Goal: Task Accomplishment & Management: Use online tool/utility

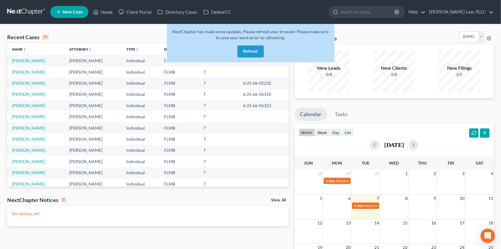
click at [250, 55] on button "Refresh" at bounding box center [250, 51] width 26 height 12
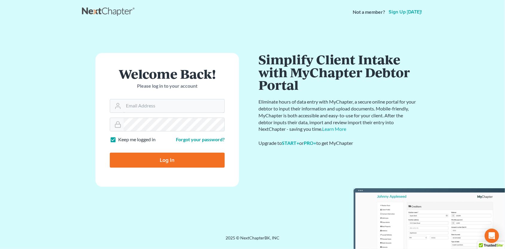
type input "[PERSON_NAME][EMAIL_ADDRESS][DOMAIN_NAME]"
click at [163, 161] on input "Log In" at bounding box center [167, 160] width 115 height 15
type input "Thinking..."
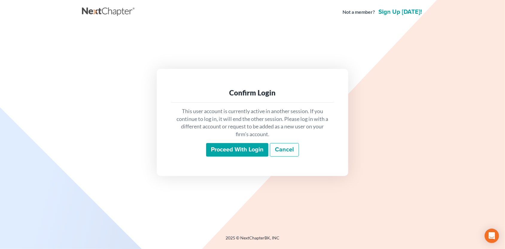
click at [228, 151] on input "Proceed with login" at bounding box center [237, 150] width 62 height 14
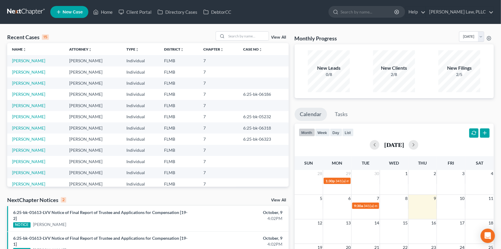
click at [278, 39] on link "View All" at bounding box center [278, 37] width 15 height 4
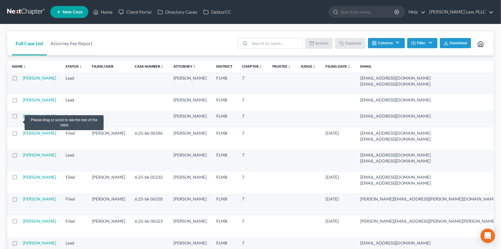
click at [20, 118] on label at bounding box center [20, 118] width 0 height 0
click at [23, 117] on input "checkbox" at bounding box center [25, 115] width 4 height 4
checkbox input "true"
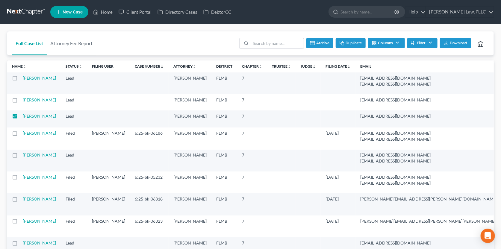
click at [348, 44] on button "Duplicate" at bounding box center [350, 43] width 30 height 10
click at [481, 42] on icon at bounding box center [480, 44] width 7 height 7
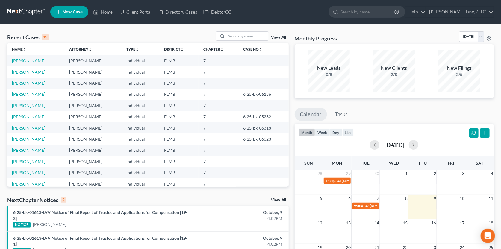
click at [276, 38] on link "View All" at bounding box center [278, 37] width 15 height 4
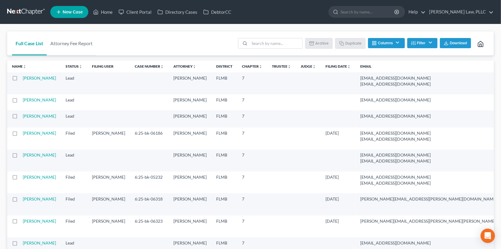
click at [20, 118] on label at bounding box center [20, 118] width 0 height 0
click at [23, 117] on input "checkbox" at bounding box center [25, 115] width 4 height 4
checkbox input "true"
click at [350, 43] on button "Duplicate" at bounding box center [350, 43] width 30 height 10
click at [480, 44] on icon at bounding box center [480, 44] width 7 height 7
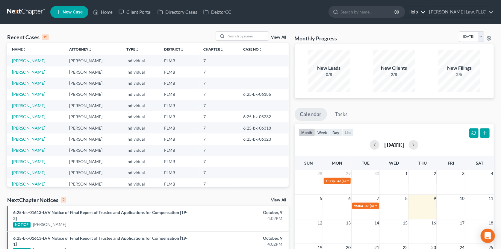
click at [425, 14] on link "Help" at bounding box center [415, 12] width 20 height 11
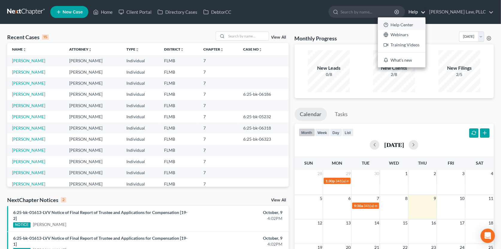
click at [425, 24] on link "Help Center" at bounding box center [402, 25] width 48 height 10
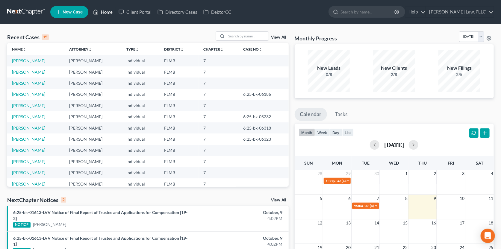
click at [101, 10] on link "Home" at bounding box center [102, 12] width 25 height 11
click at [277, 38] on link "View All" at bounding box center [278, 37] width 15 height 4
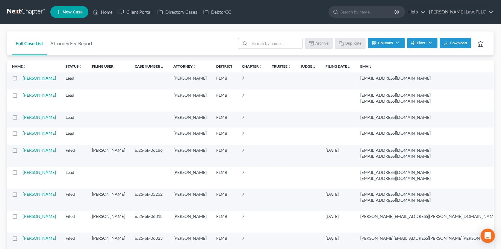
click at [36, 80] on link "Ray, Cynthia" at bounding box center [39, 77] width 33 height 5
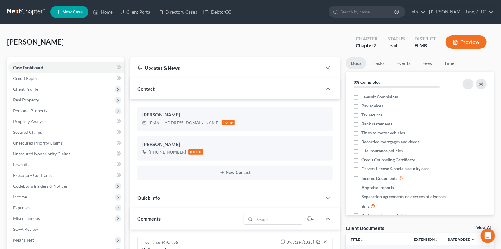
scroll to position [106, 0]
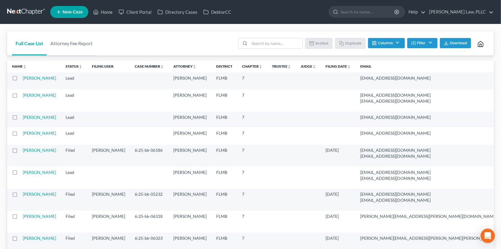
click at [20, 80] on label at bounding box center [20, 80] width 0 height 0
click at [23, 77] on input "checkbox" at bounding box center [25, 77] width 4 height 4
checkbox input "true"
click at [345, 45] on button "Duplicate" at bounding box center [350, 43] width 30 height 10
click at [479, 45] on polyline at bounding box center [480, 45] width 2 height 3
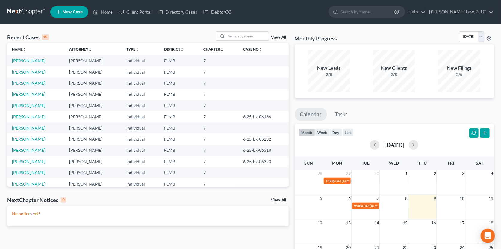
click at [82, 12] on span "New Case" at bounding box center [73, 12] width 20 height 4
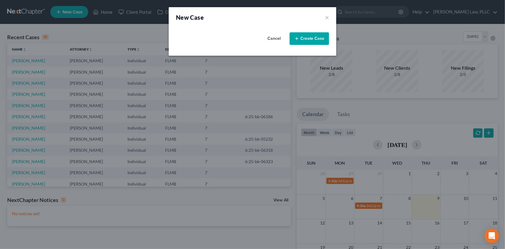
select select "15"
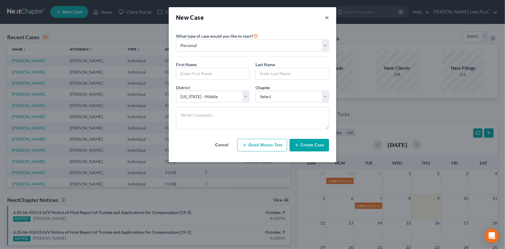
click at [328, 18] on button "×" at bounding box center [327, 17] width 4 height 8
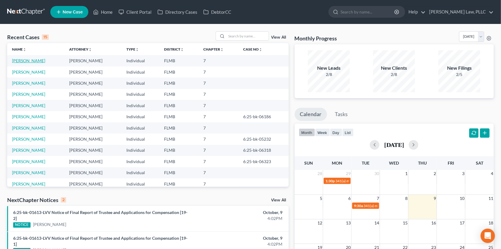
click at [31, 60] on link "[PERSON_NAME]" at bounding box center [28, 60] width 33 height 5
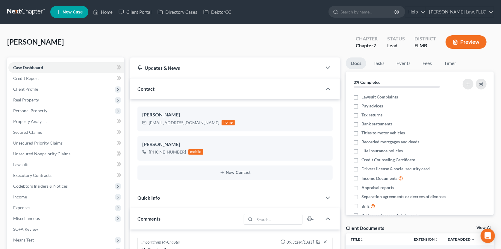
scroll to position [106, 0]
click at [54, 87] on span "Client Profile" at bounding box center [66, 89] width 116 height 11
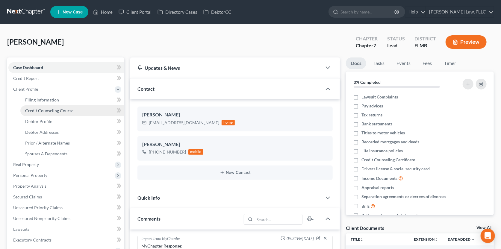
click at [59, 110] on span "Credit Counseling Course" at bounding box center [49, 110] width 48 height 5
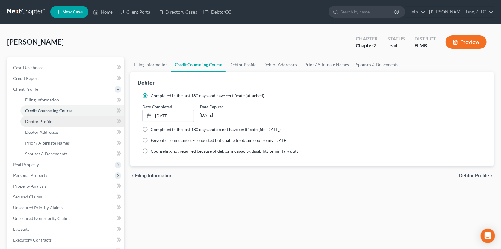
click at [43, 122] on span "Debtor Profile" at bounding box center [38, 121] width 27 height 5
select select "1"
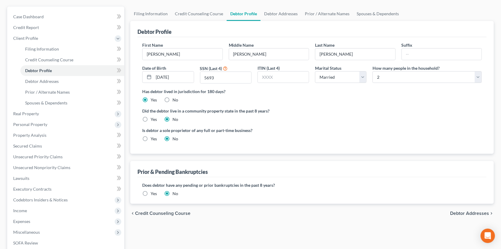
scroll to position [43, 0]
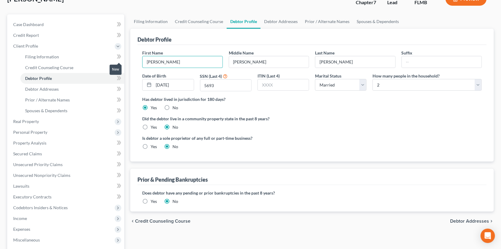
drag, startPoint x: 198, startPoint y: 64, endPoint x: 114, endPoint y: 59, distance: 84.2
click at [114, 59] on div "Petition Navigation Case Dashboard Payments Invoices Payments Payments Credit R…" at bounding box center [250, 165] width 492 height 302
type input "N/A"
type input "N/a"
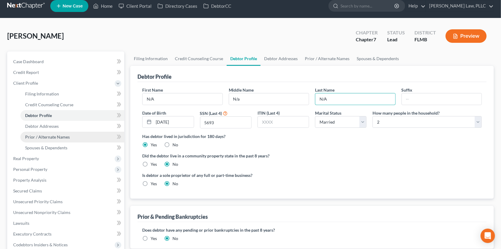
scroll to position [0, 0]
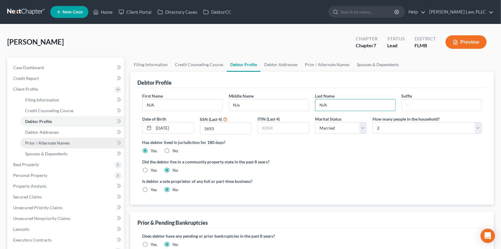
type input "N/A"
click at [56, 143] on span "Prior / Alternate Names" at bounding box center [47, 142] width 45 height 5
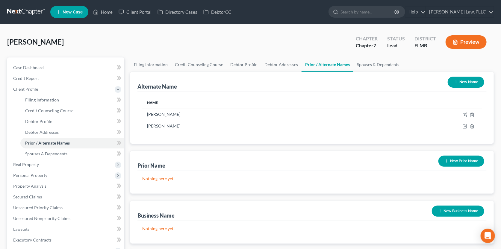
click at [20, 11] on link at bounding box center [26, 12] width 38 height 11
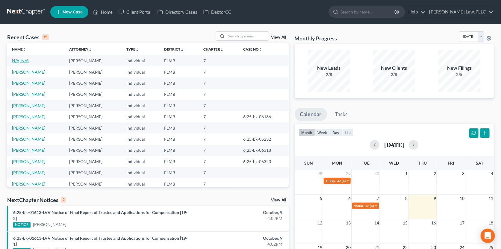
click at [23, 61] on link "N/A, N/A" at bounding box center [20, 60] width 17 height 5
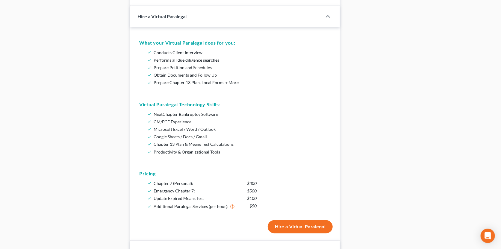
scroll to position [419, 0]
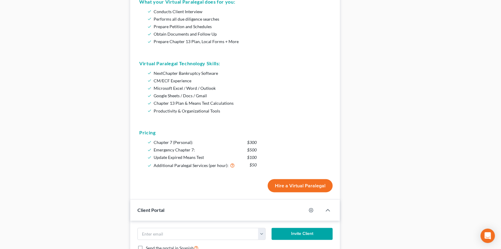
click at [291, 184] on button "Hire a Virtual Paralegal" at bounding box center [299, 185] width 65 height 13
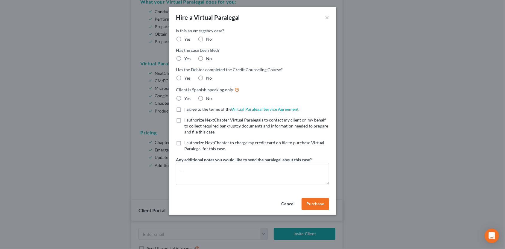
click at [206, 38] on label "No" at bounding box center [209, 39] width 6 height 6
click at [209, 38] on input "No" at bounding box center [211, 38] width 4 height 4
radio input "true"
click at [206, 59] on label "No" at bounding box center [209, 59] width 6 height 6
click at [209, 59] on input "No" at bounding box center [211, 58] width 4 height 4
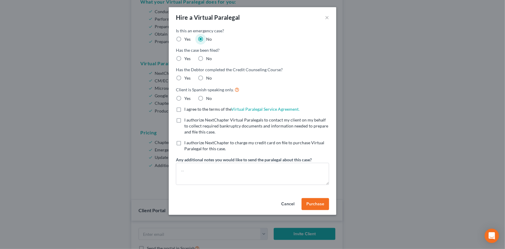
radio input "true"
click at [184, 77] on label "Yes" at bounding box center [187, 78] width 6 height 6
click at [187, 77] on input "Yes" at bounding box center [189, 77] width 4 height 4
radio input "true"
click at [206, 98] on label "No" at bounding box center [209, 98] width 6 height 6
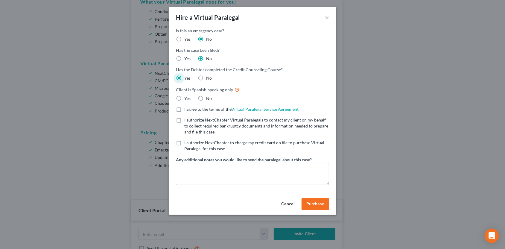
click at [209, 98] on input "No" at bounding box center [211, 97] width 4 height 4
radio input "true"
click at [184, 109] on label "I agree to the terms of the Virtual Paralegal Service Agreement. (Updates have …" at bounding box center [241, 109] width 115 height 6
click at [187, 109] on input "I agree to the terms of the Virtual Paralegal Service Agreement. (Updates have …" at bounding box center [189, 108] width 4 height 4
checkbox input "true"
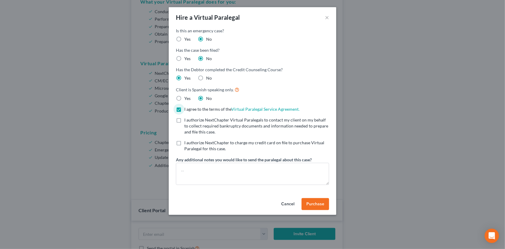
click at [184, 120] on label "I authorize NextChapter Virtual Paralegals to contact my client on my behalf to…" at bounding box center [256, 126] width 145 height 18
click at [187, 120] on input "I authorize NextChapter Virtual Paralegals to contact my client on my behalf to…" at bounding box center [189, 119] width 4 height 4
checkbox input "true"
click at [184, 142] on label "I authorize NextChapter to charge my credit card on file to purchase Virtual Pa…" at bounding box center [256, 146] width 145 height 12
click at [187, 142] on input "I authorize NextChapter to charge my credit card on file to purchase Virtual Pa…" at bounding box center [189, 142] width 4 height 4
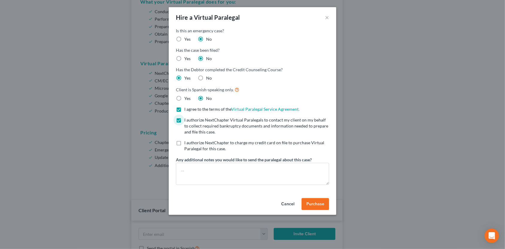
checkbox input "true"
click at [199, 167] on textarea at bounding box center [252, 174] width 153 height 22
type textarea "This is the one for the boyfriend not Mrs. Ray"
click at [315, 202] on span "Purchase" at bounding box center [315, 203] width 18 height 5
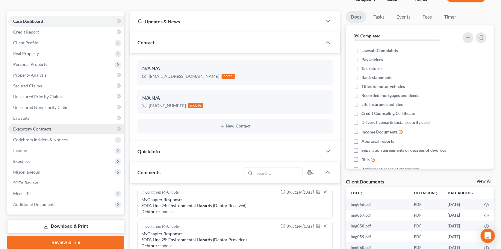
scroll to position [0, 0]
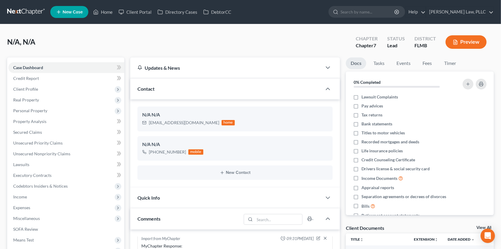
click at [22, 12] on link at bounding box center [26, 12] width 38 height 11
